Goal: Task Accomplishment & Management: Complete application form

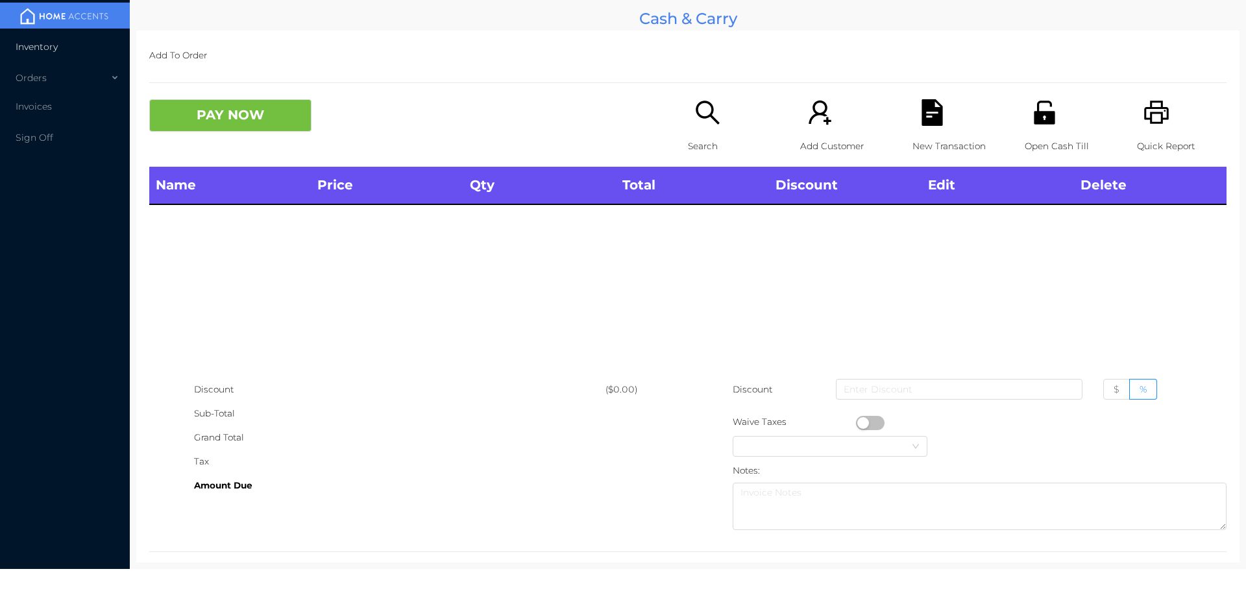
click at [38, 38] on li "Inventory" at bounding box center [65, 47] width 130 height 26
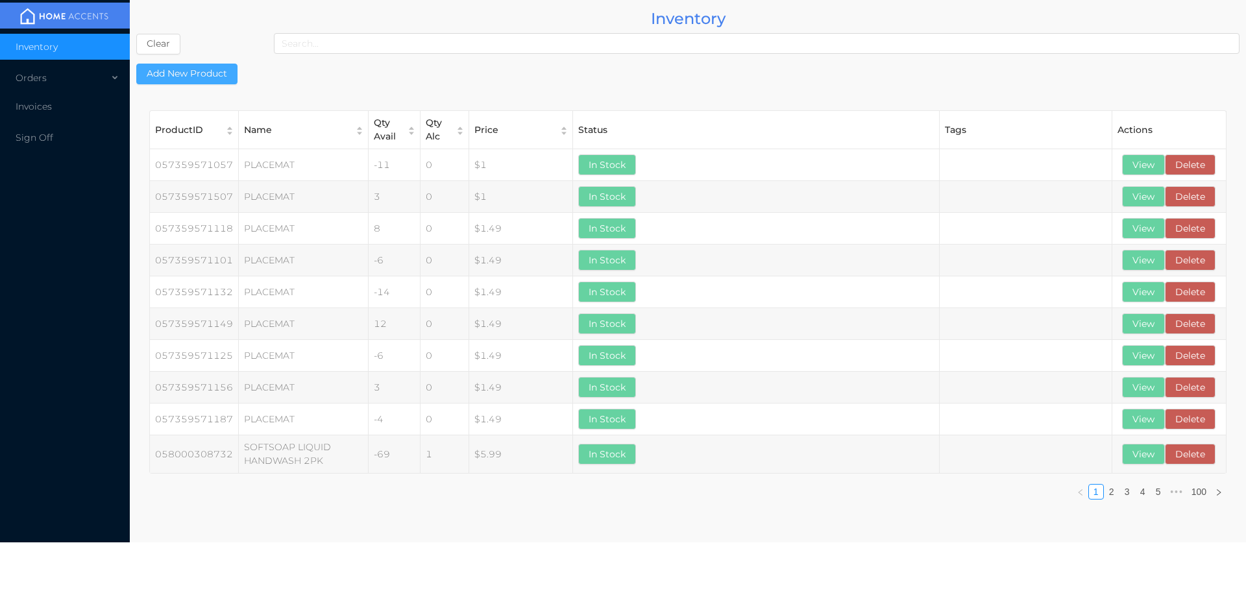
click at [204, 69] on button "Add New Product" at bounding box center [186, 74] width 101 height 21
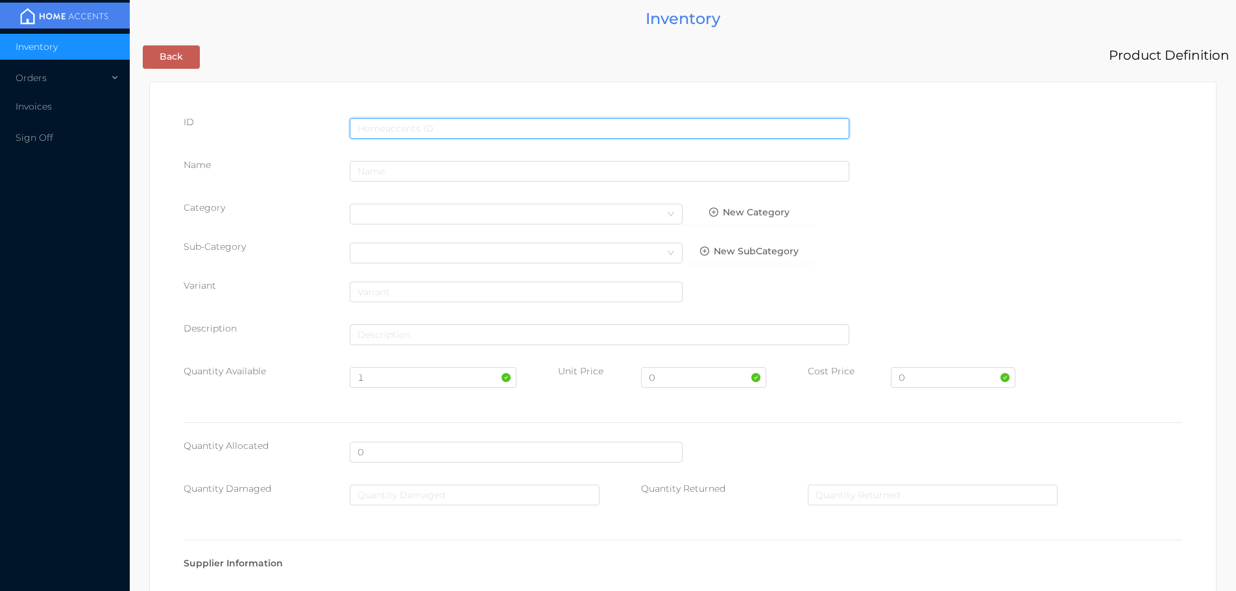
click at [398, 126] on input "text" at bounding box center [600, 128] width 500 height 21
type input "[CREDIT_CARD_NUMBER]"
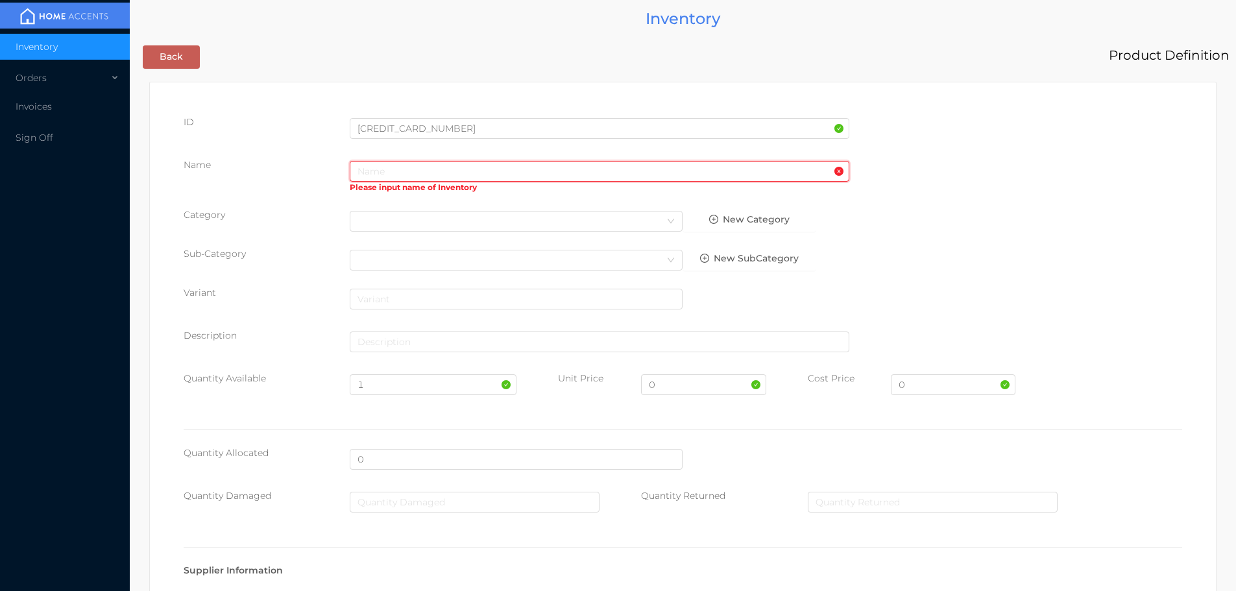
click at [377, 174] on input "text" at bounding box center [600, 171] width 500 height 21
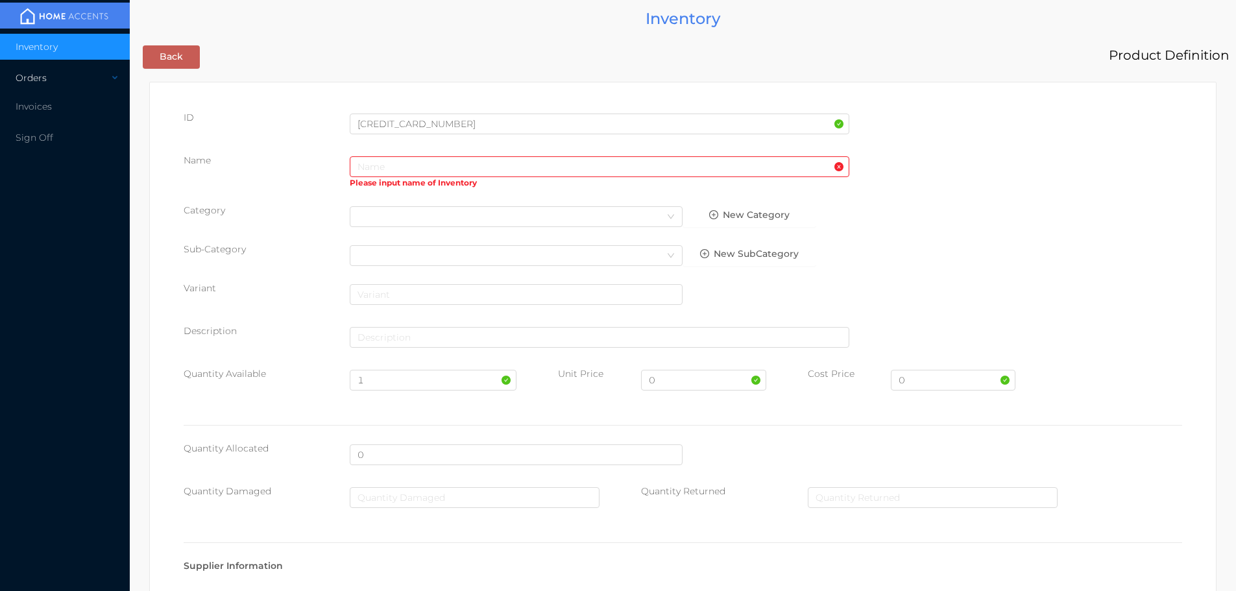
click at [82, 76] on div "Orders" at bounding box center [65, 78] width 130 height 26
click at [64, 103] on span "Cash & Carry" at bounding box center [59, 109] width 57 height 12
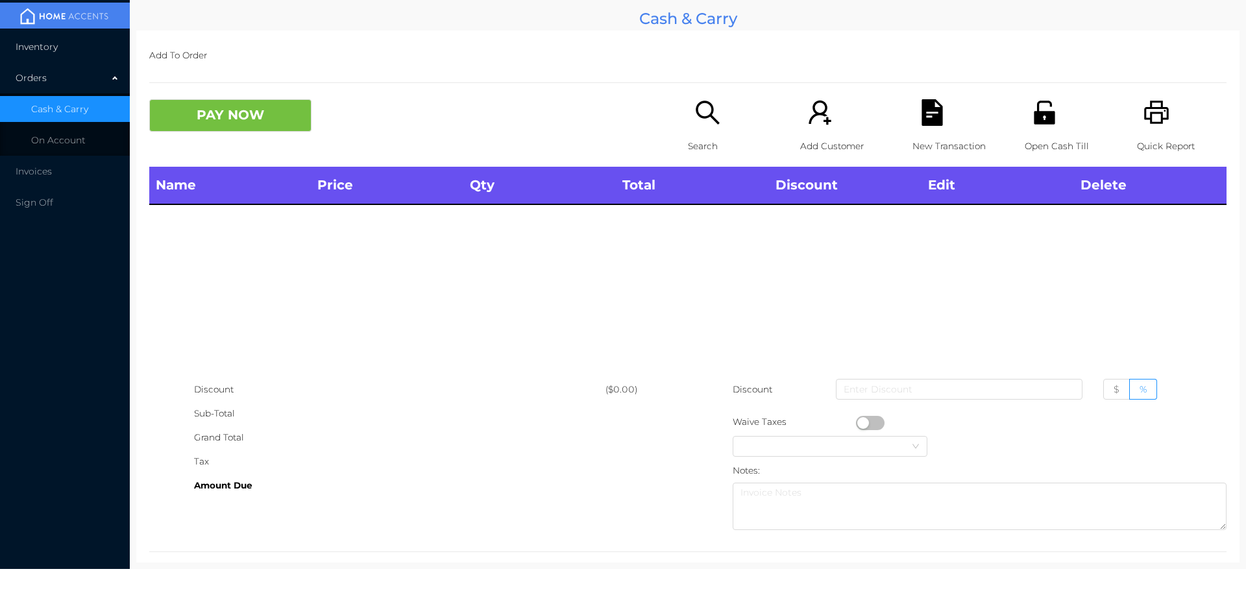
click at [68, 38] on li "Inventory" at bounding box center [65, 47] width 130 height 26
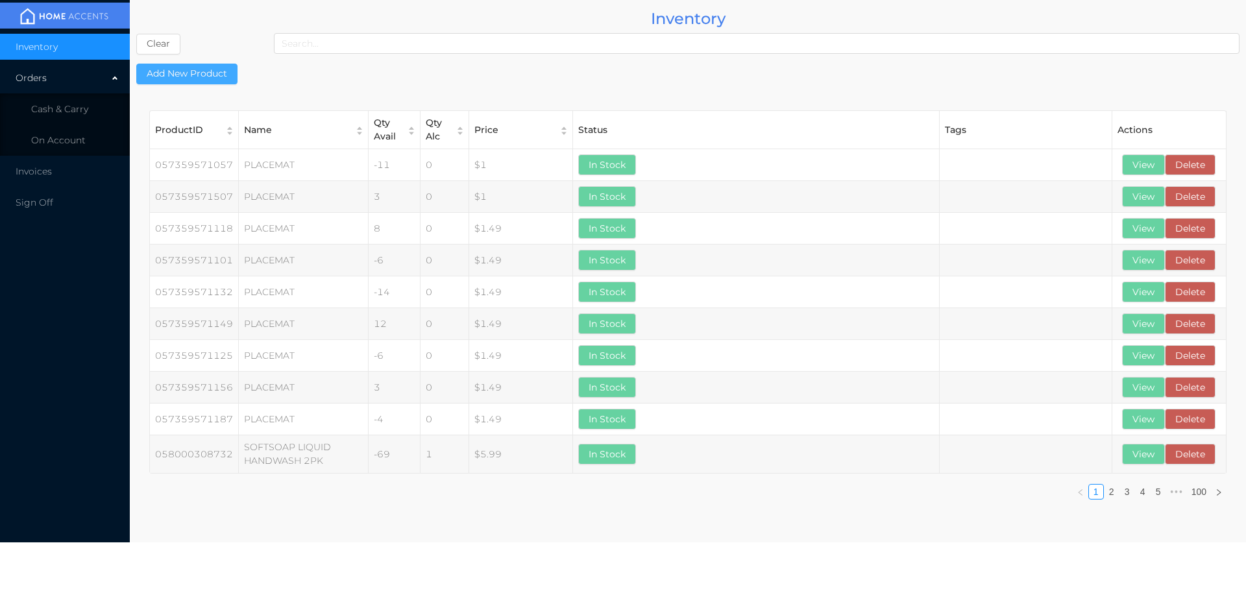
click at [217, 73] on button "Add New Product" at bounding box center [186, 74] width 101 height 21
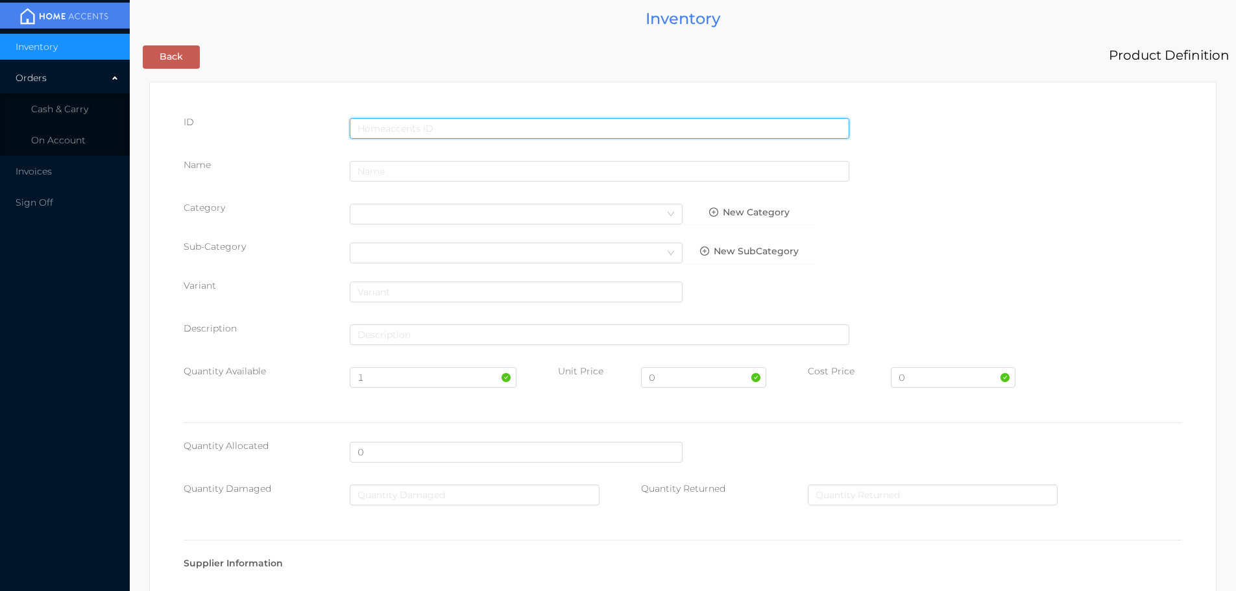
click at [405, 123] on input "text" at bounding box center [600, 128] width 500 height 21
type input "[CREDIT_CARD_NUMBER]"
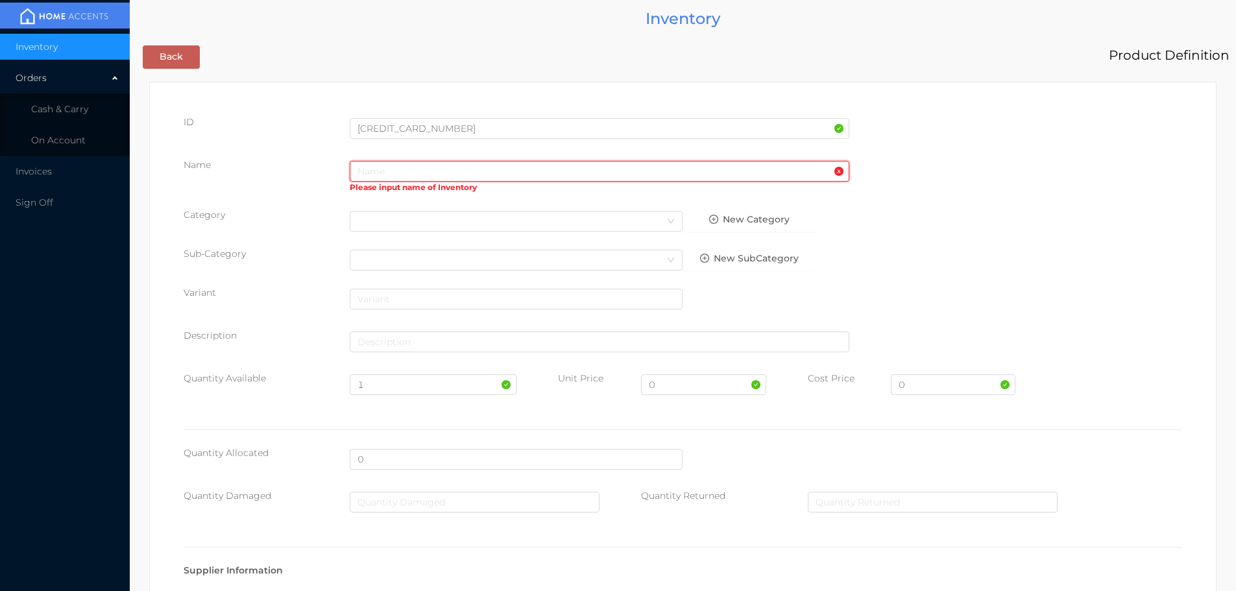
click at [362, 172] on input "text" at bounding box center [600, 171] width 500 height 21
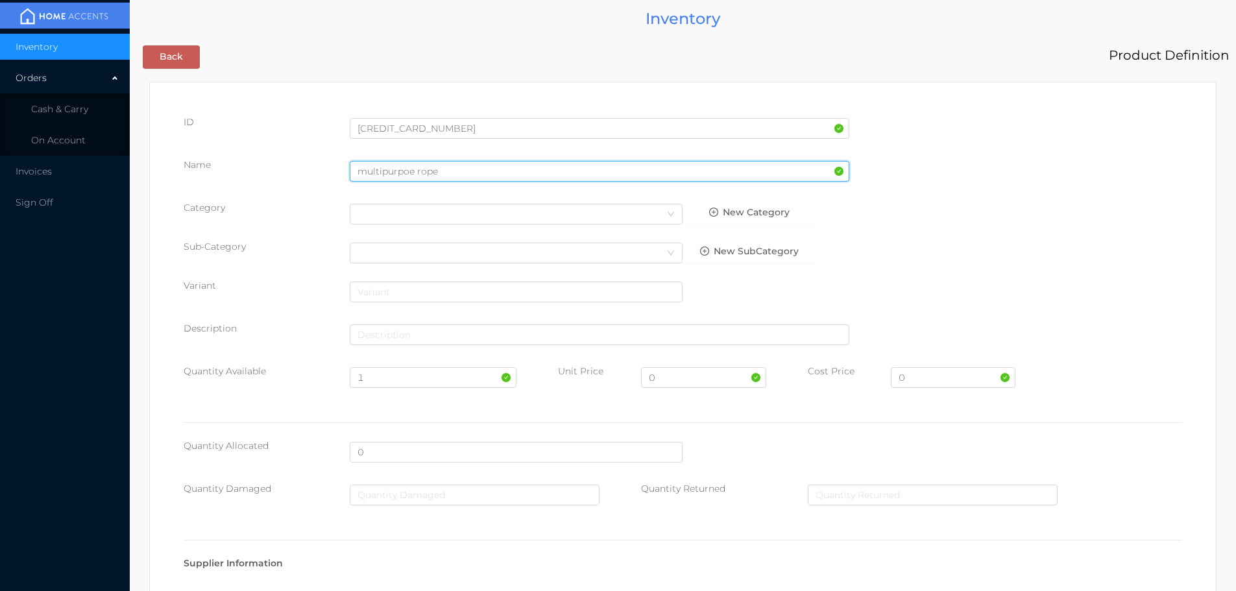
type input "multipurpoe rope"
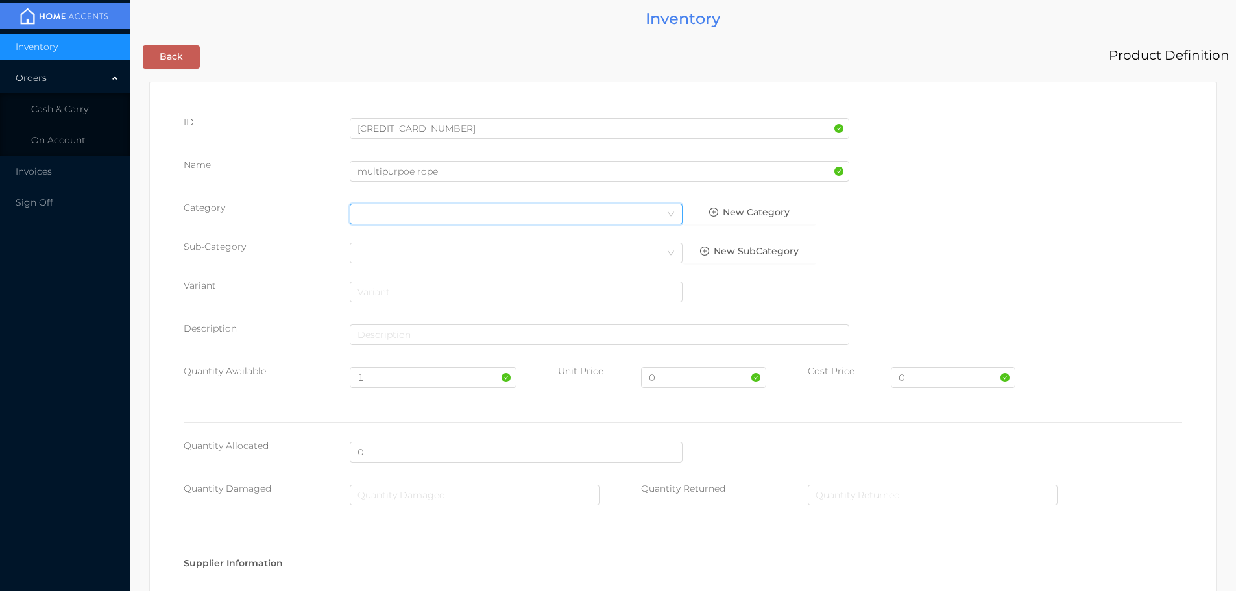
click at [668, 213] on icon "icon: down" at bounding box center [671, 214] width 8 height 8
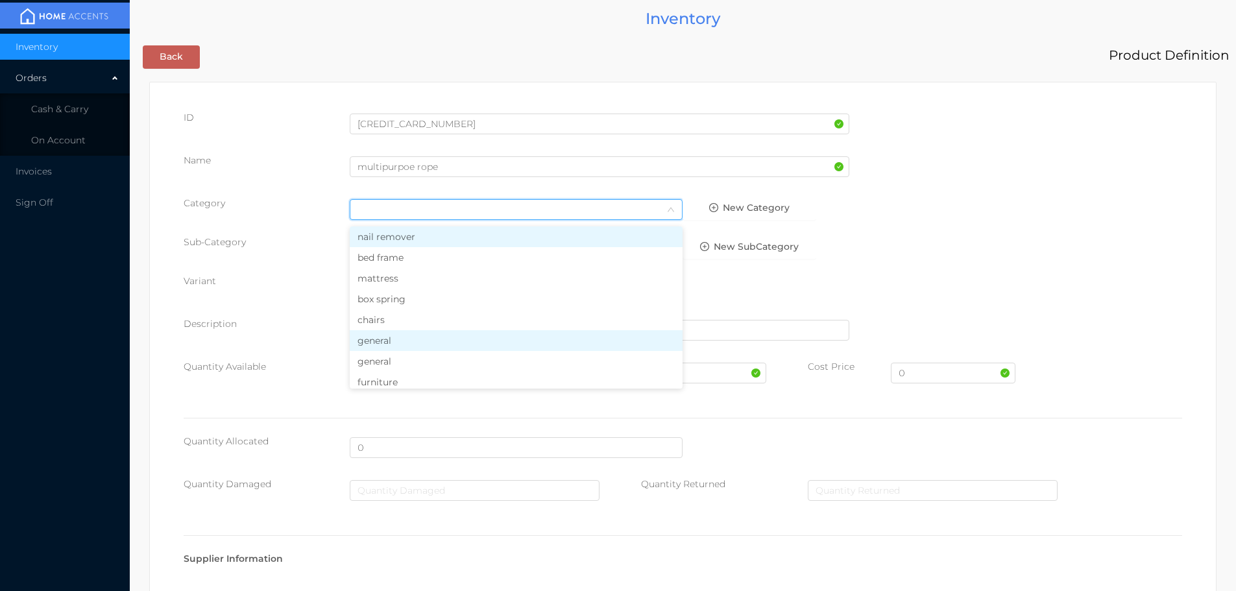
click at [401, 335] on li "general" at bounding box center [516, 340] width 333 height 21
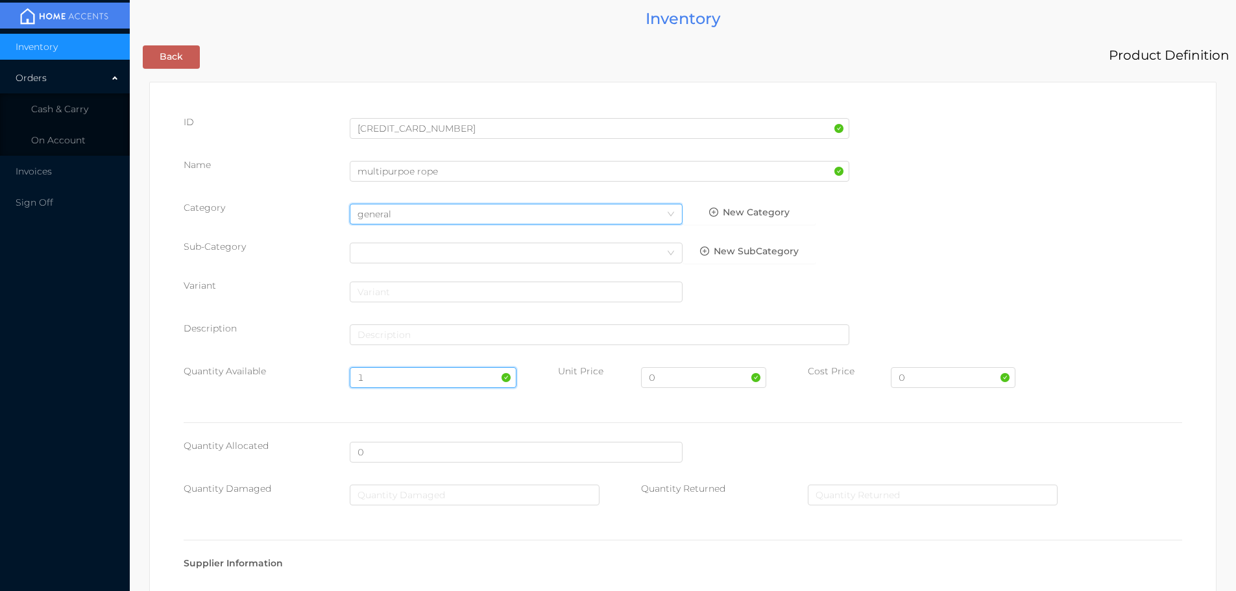
click at [378, 373] on input "1" at bounding box center [433, 377] width 166 height 21
type input "24"
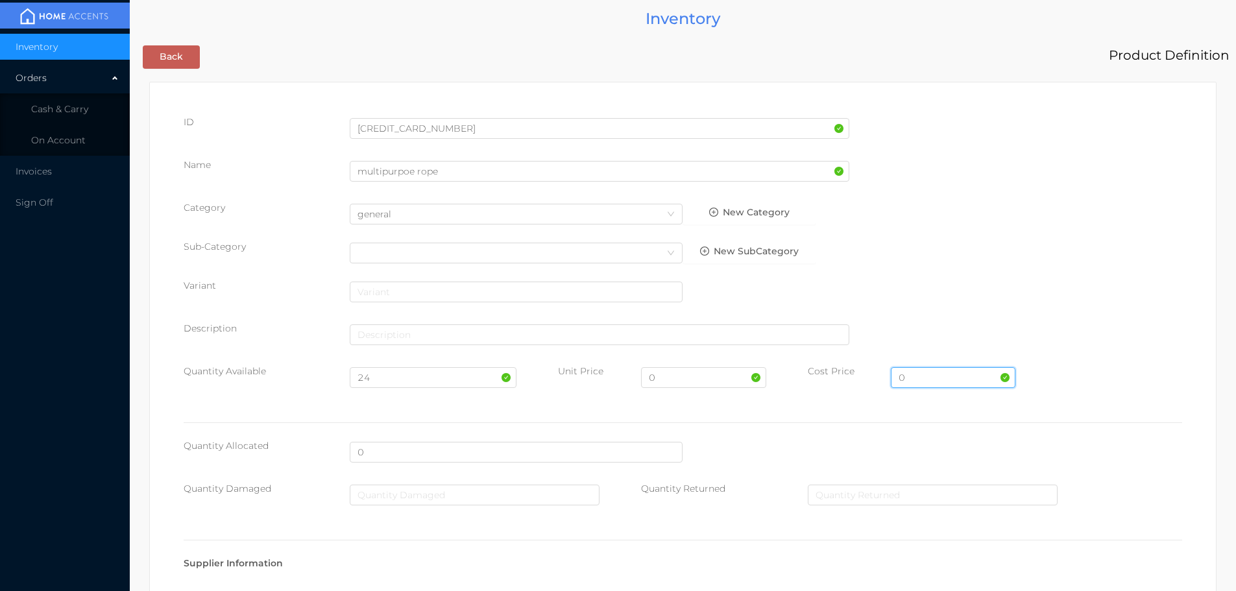
click at [915, 371] on input "0" at bounding box center [953, 377] width 125 height 21
type input "1.25"
click at [666, 372] on input "0" at bounding box center [703, 377] width 125 height 21
type input "2.49"
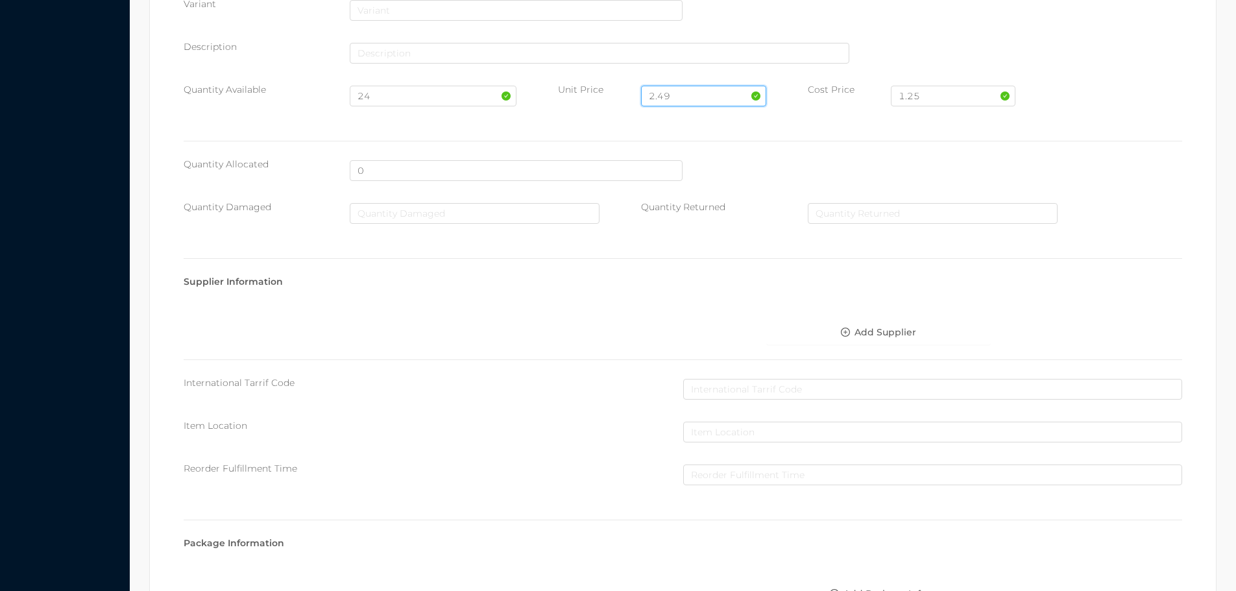
scroll to position [487, 0]
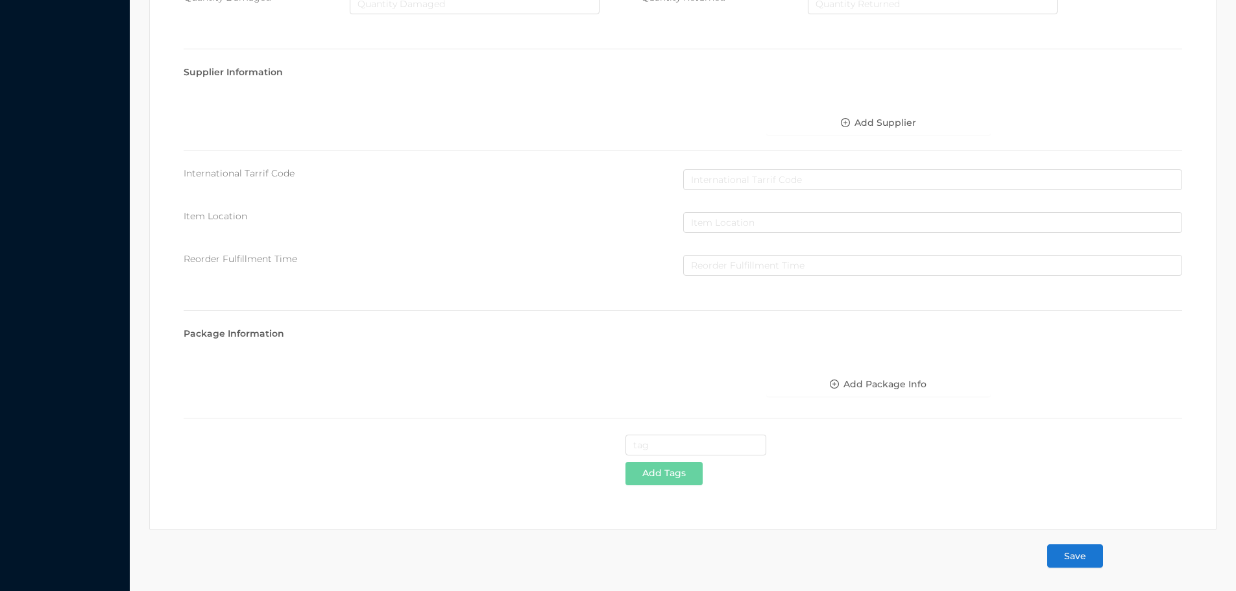
click at [1075, 561] on button "Save" at bounding box center [1075, 555] width 56 height 23
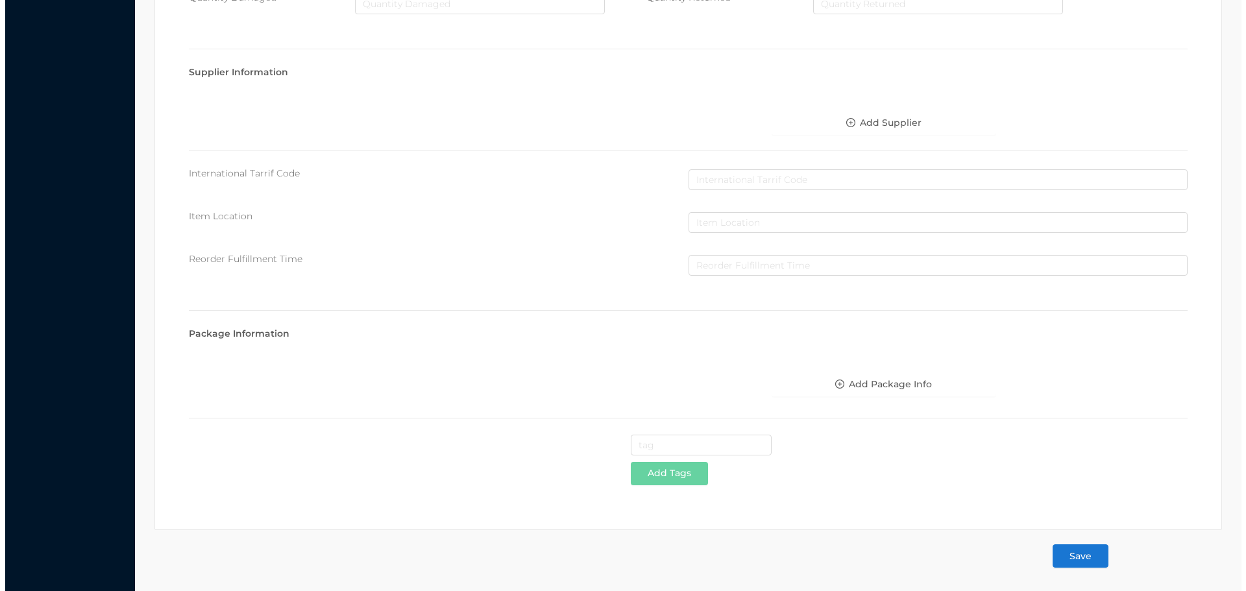
scroll to position [0, 0]
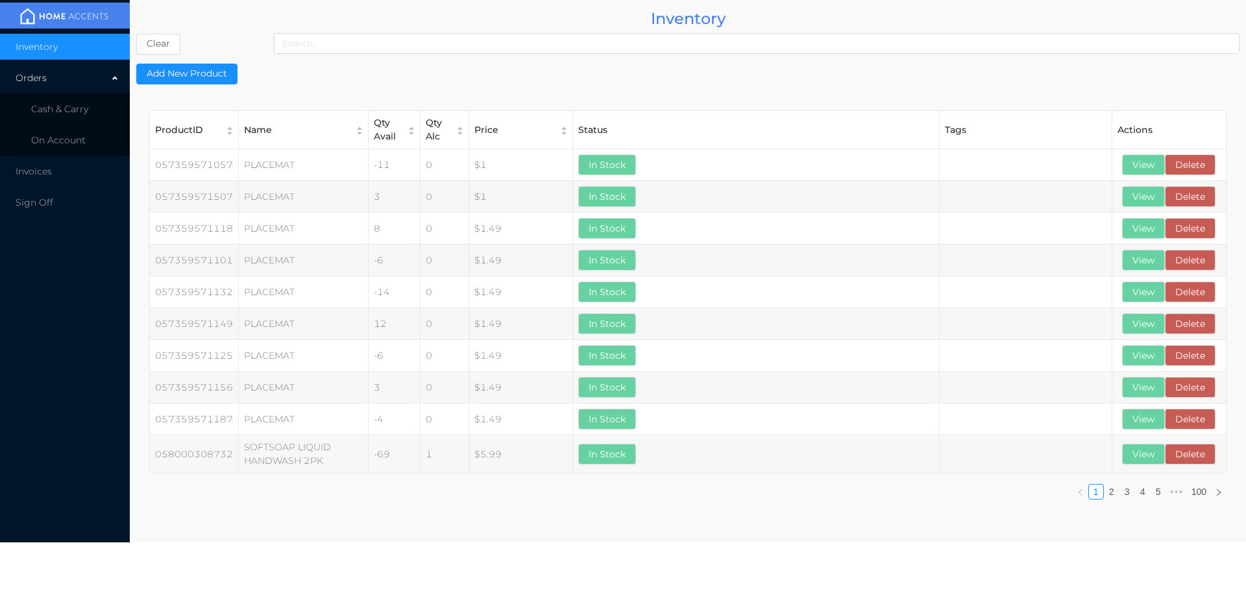
click at [78, 106] on span "Cash & Carry" at bounding box center [59, 109] width 57 height 12
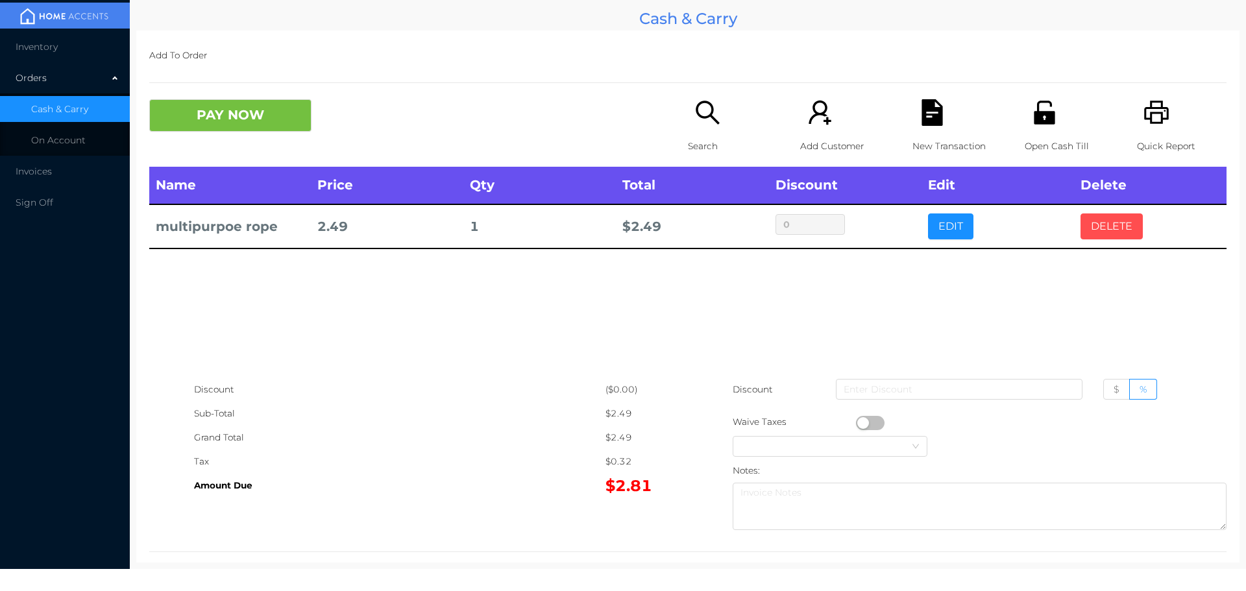
click at [1108, 239] on button "DELETE" at bounding box center [1111, 226] width 62 height 26
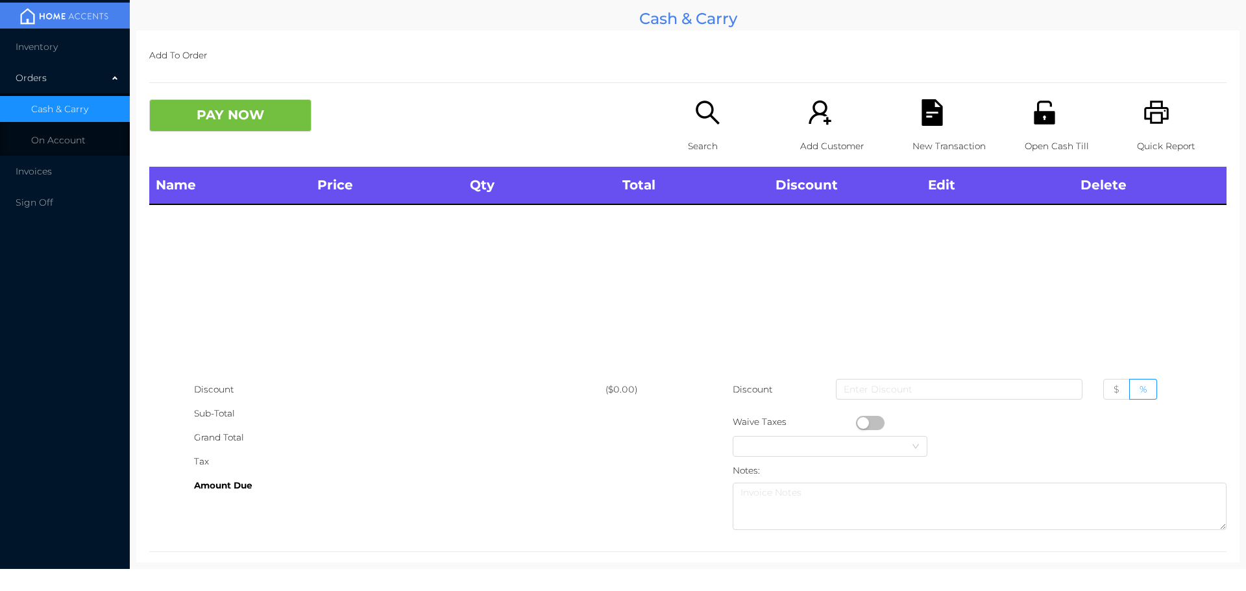
click at [1112, 222] on div "Name Price Qty Total Discount Edit Delete" at bounding box center [687, 272] width 1077 height 210
